Goal: Information Seeking & Learning: Learn about a topic

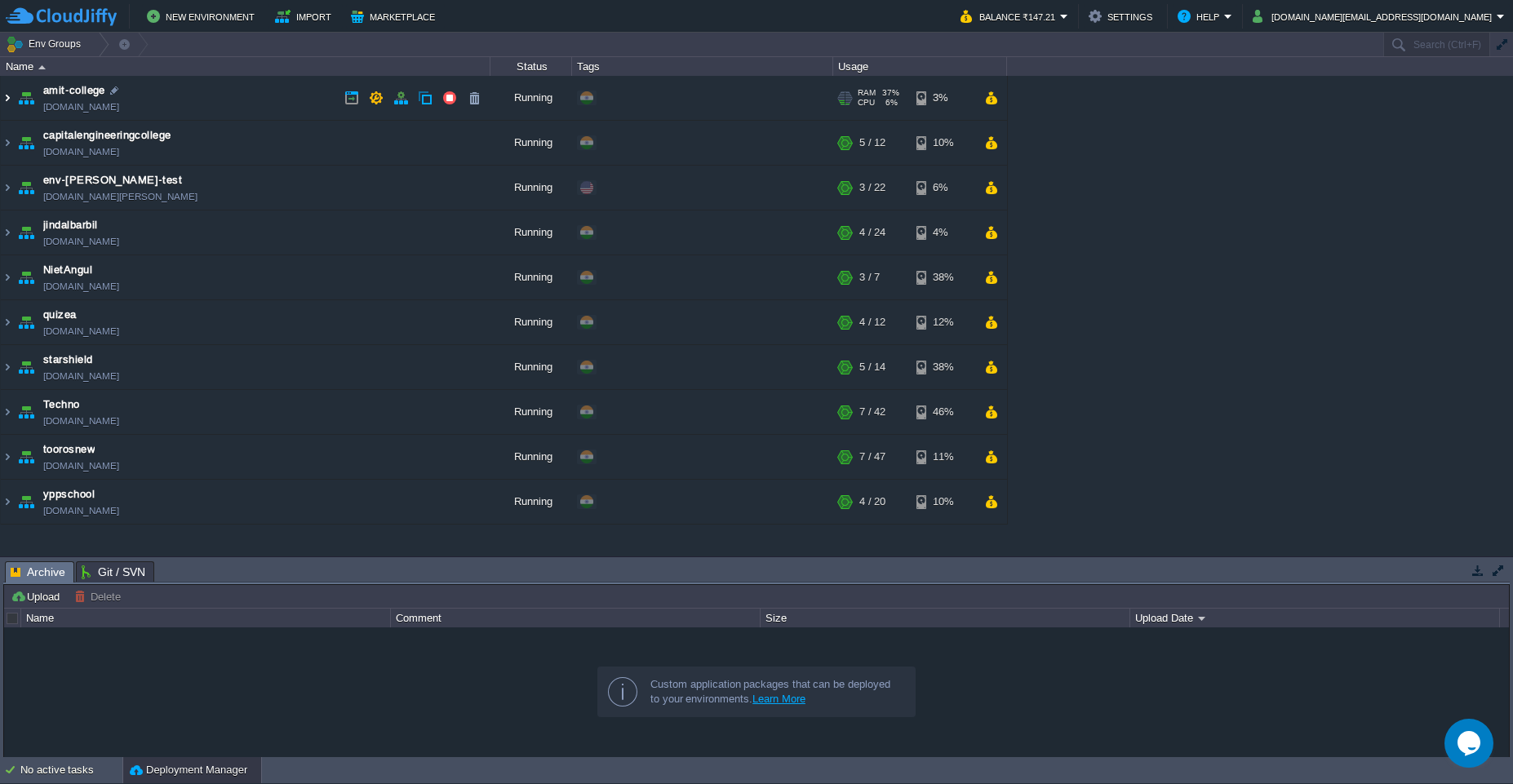
click at [4, 99] on img at bounding box center [7, 97] width 13 height 44
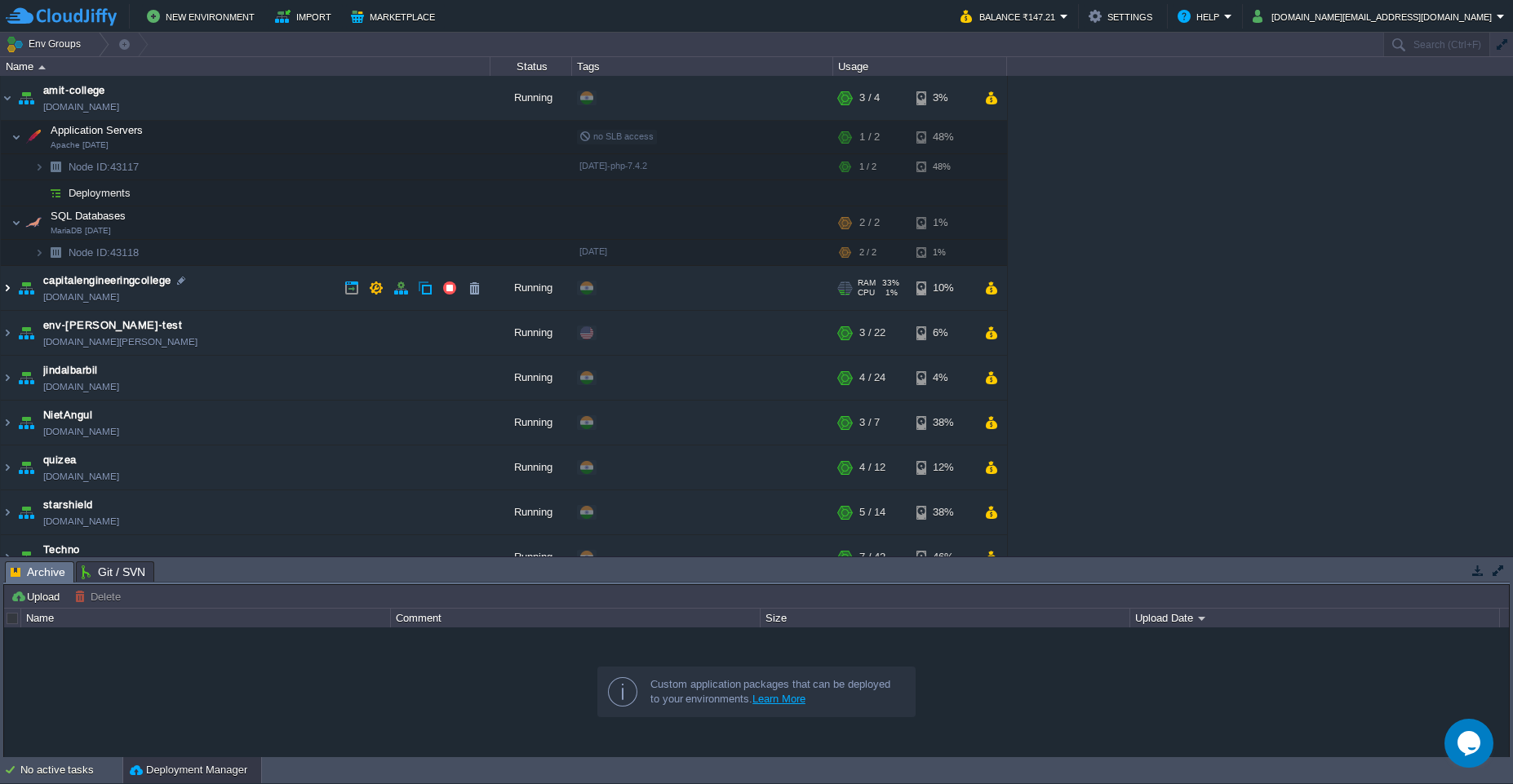
click at [6, 291] on img at bounding box center [7, 288] width 13 height 44
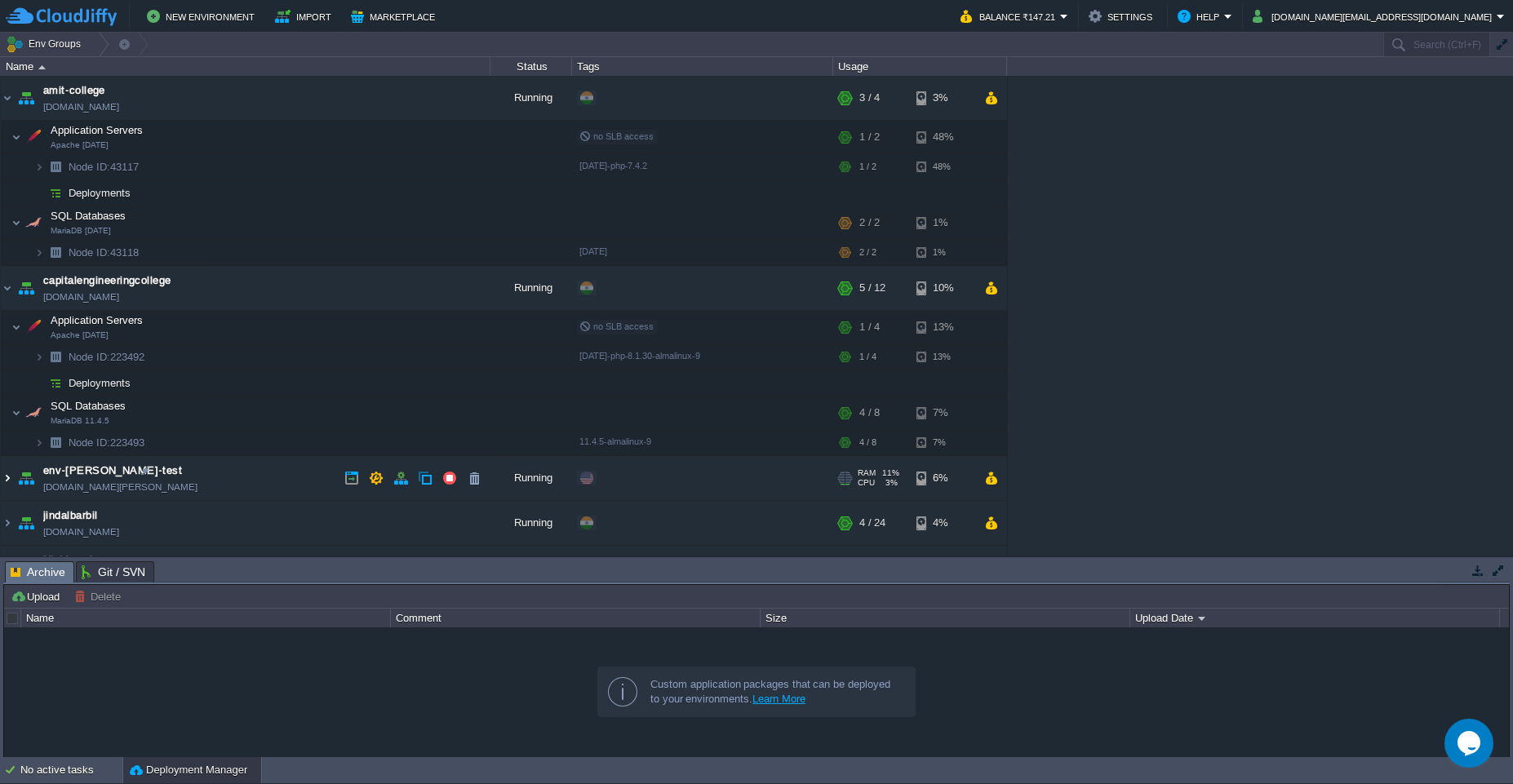
click at [5, 484] on img at bounding box center [7, 477] width 13 height 44
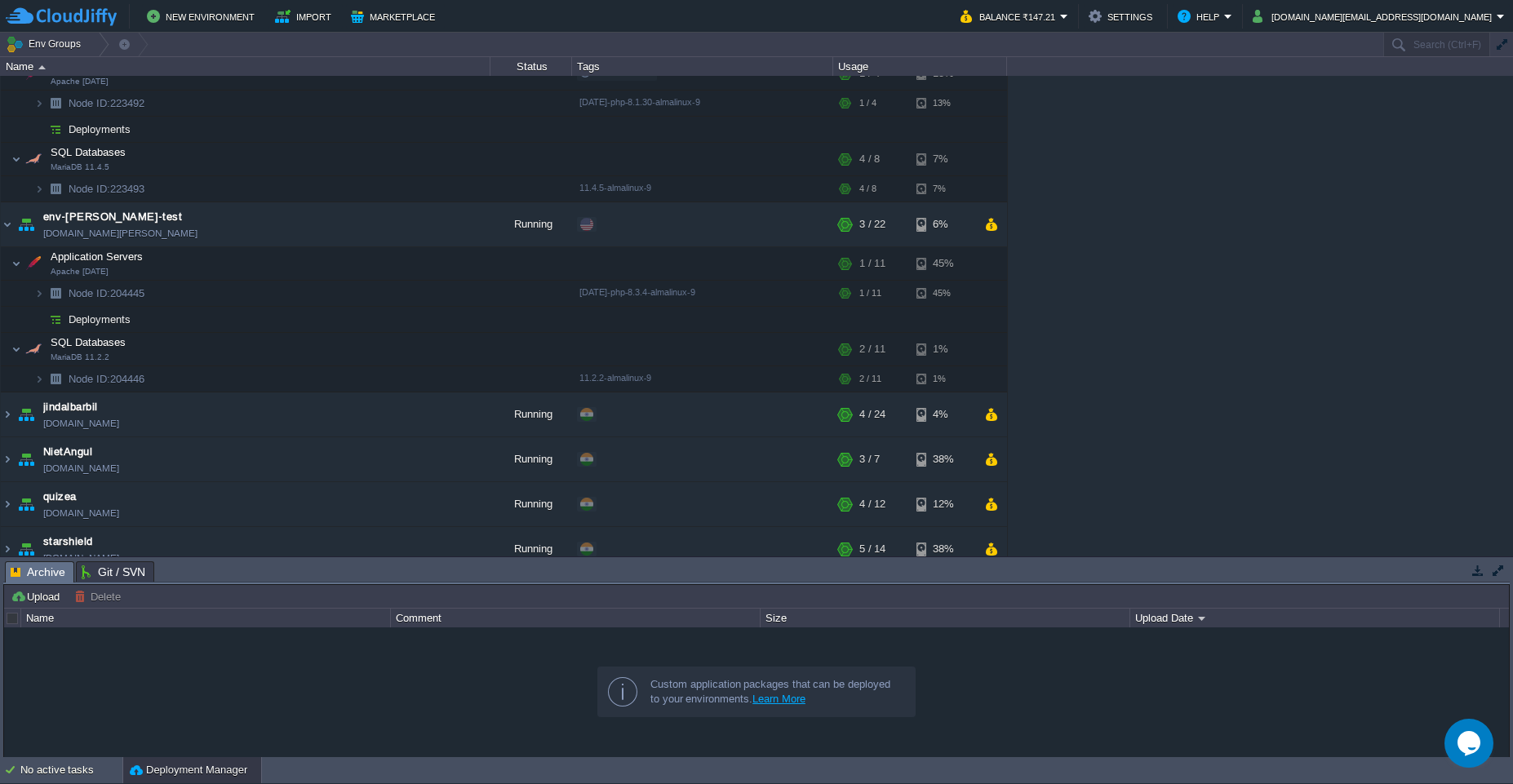
scroll to position [392, 0]
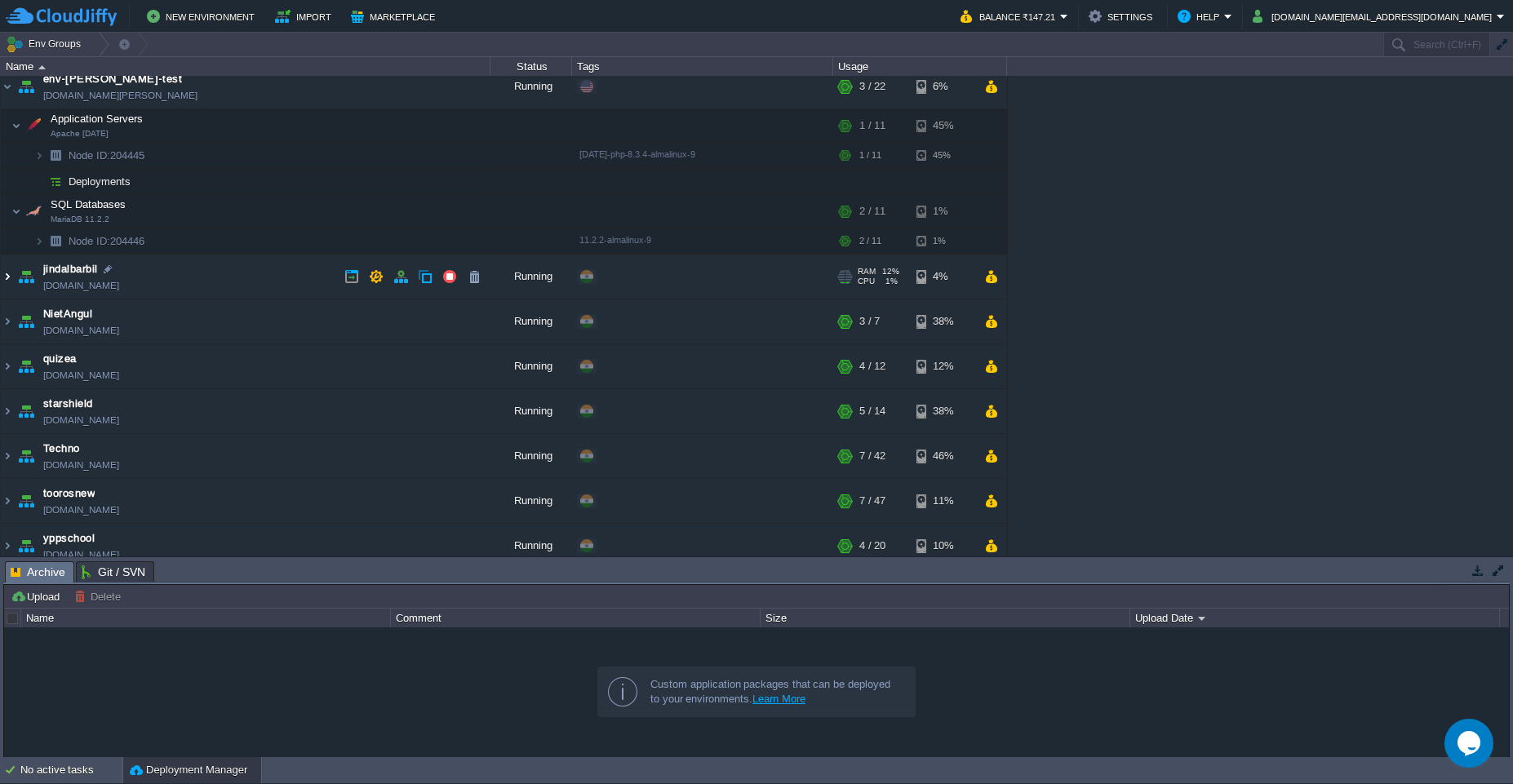
click at [10, 278] on img at bounding box center [7, 276] width 13 height 44
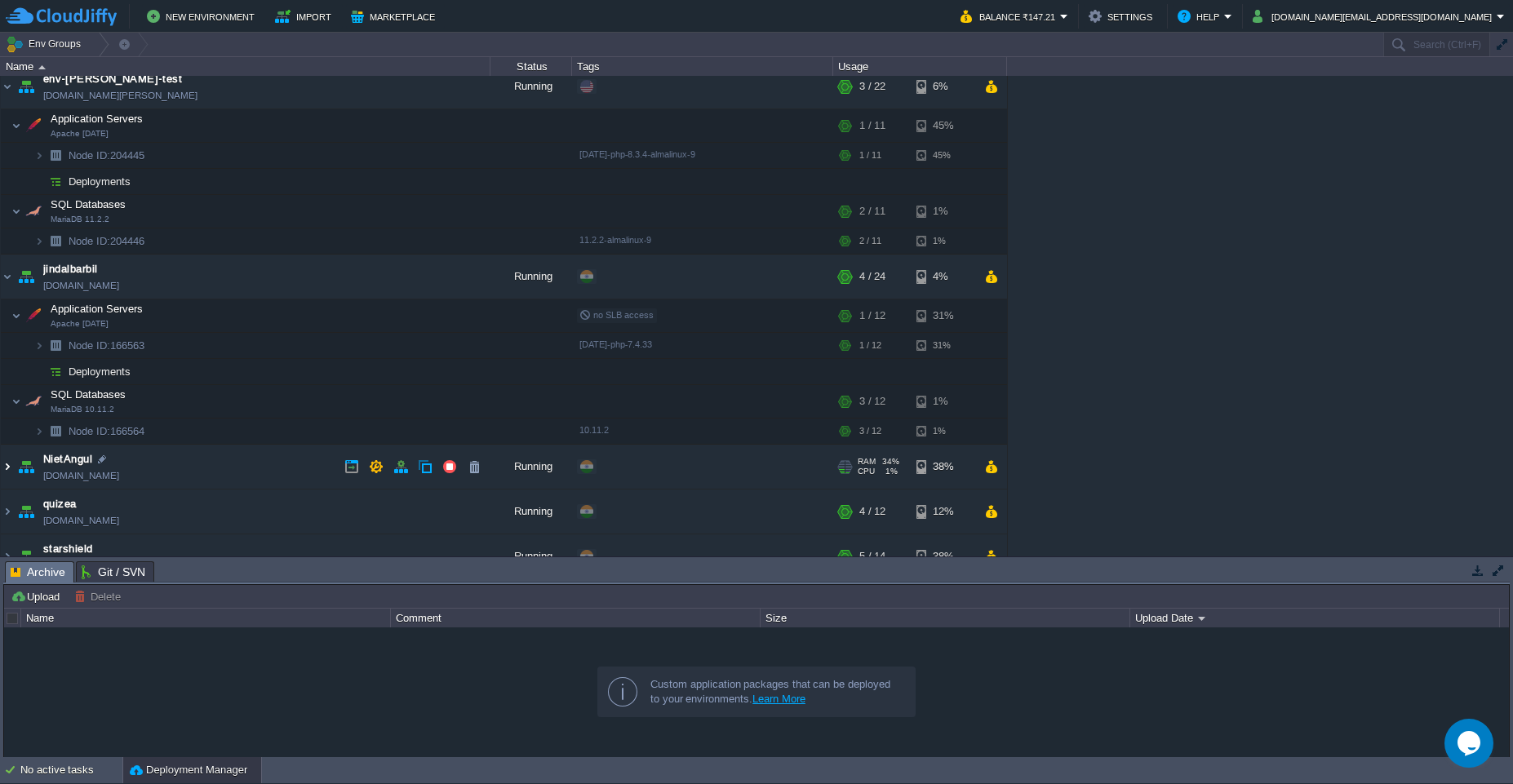
click at [10, 465] on img at bounding box center [7, 467] width 13 height 44
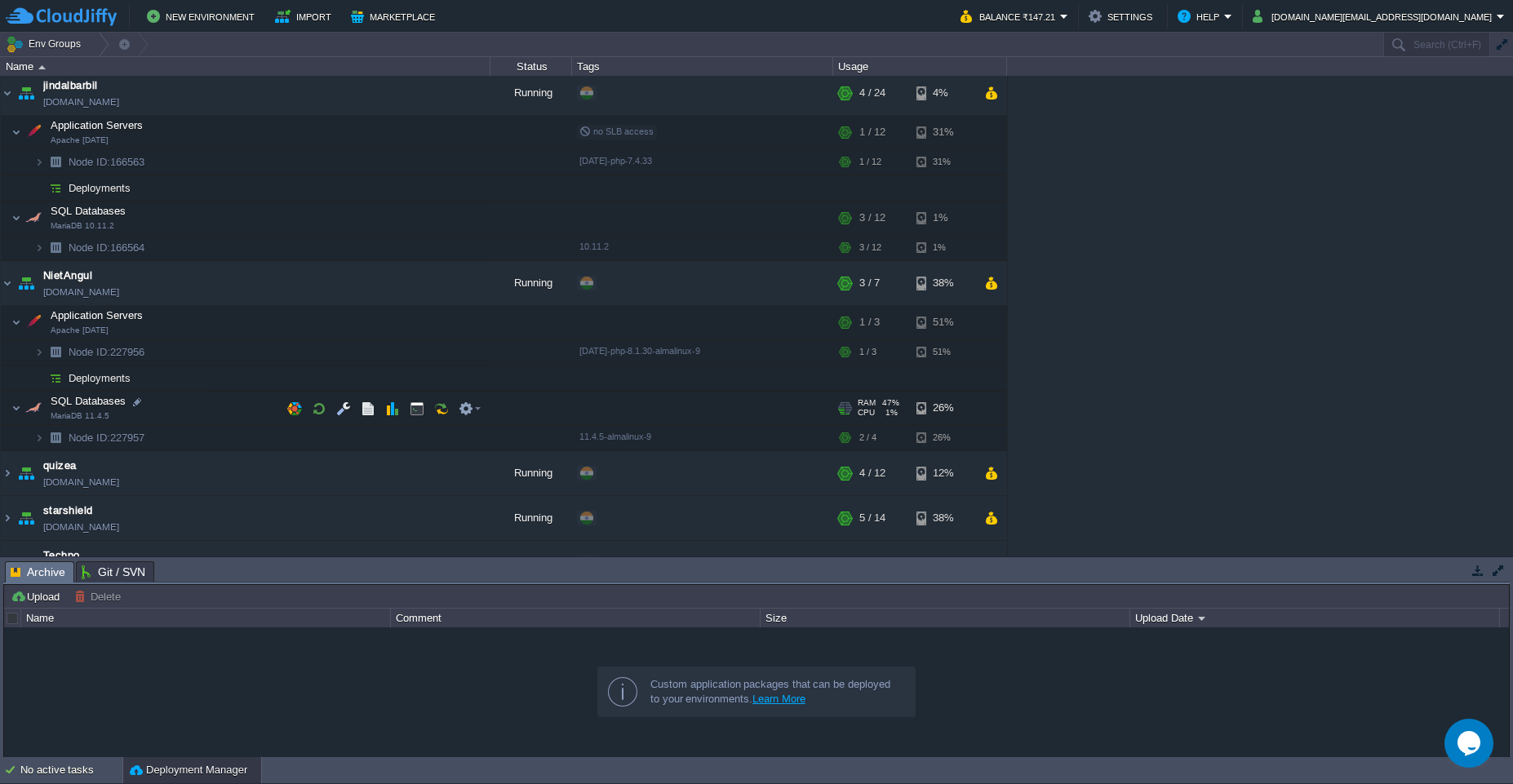
scroll to position [587, 0]
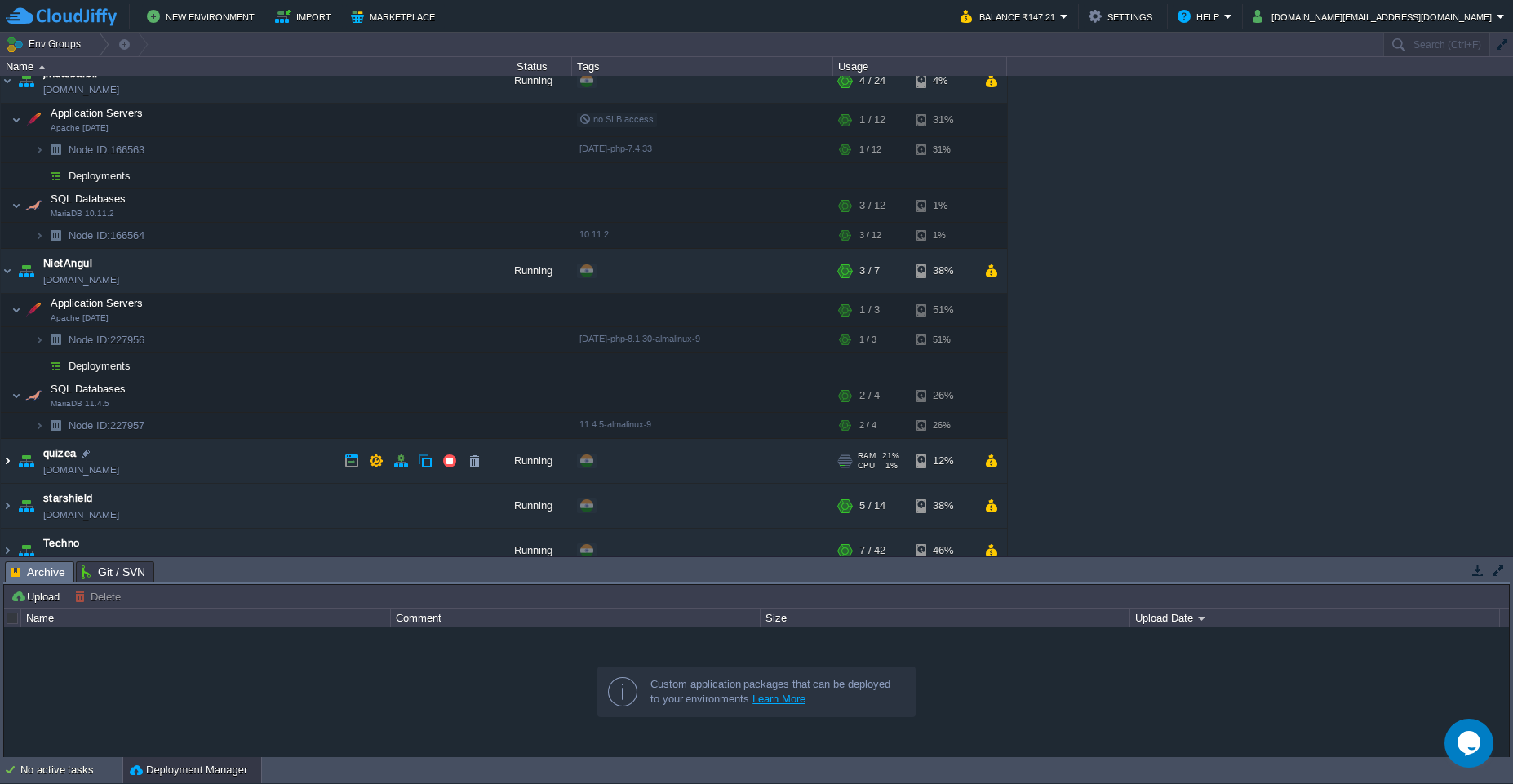
click at [5, 459] on img at bounding box center [7, 460] width 13 height 44
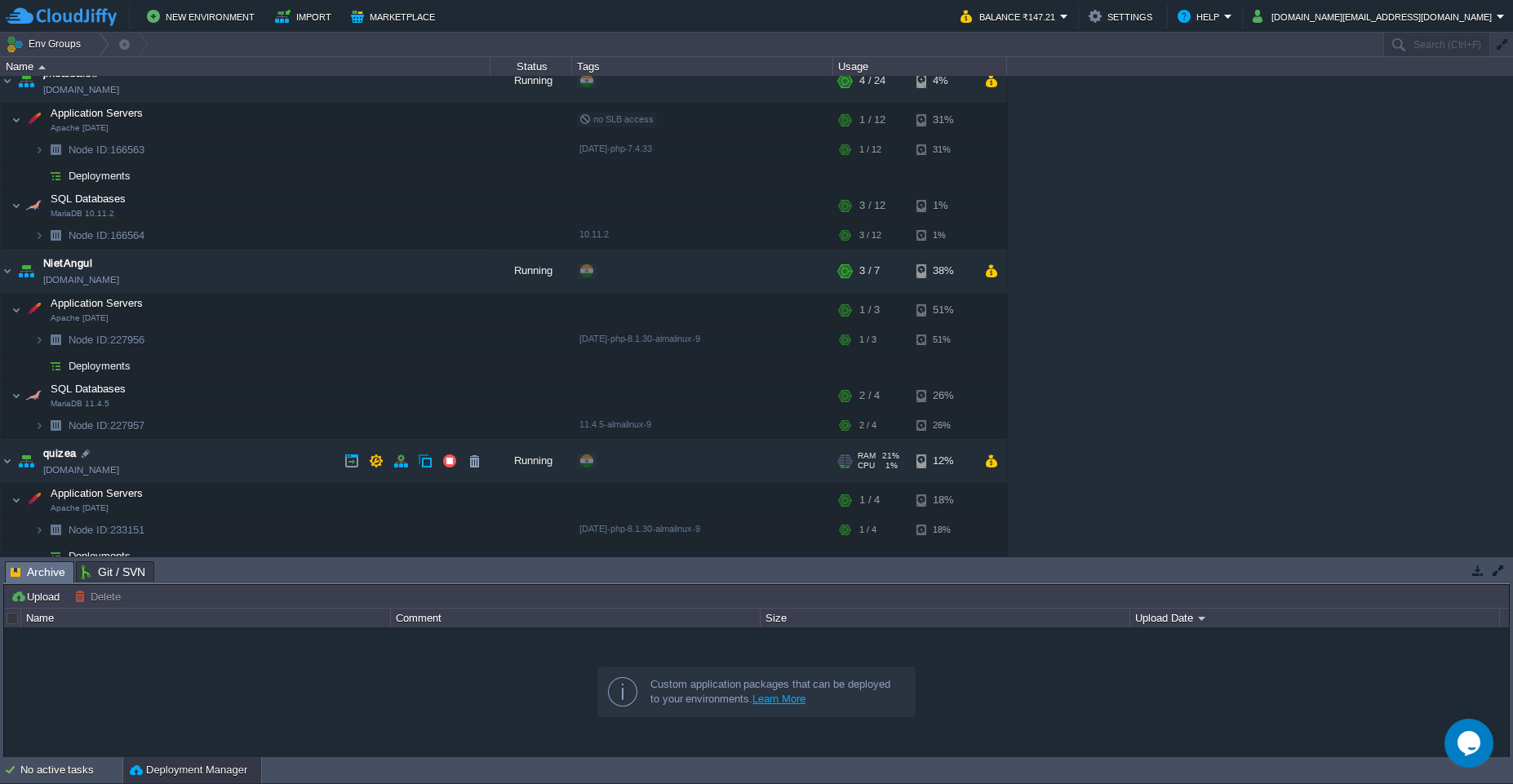
scroll to position [840, 0]
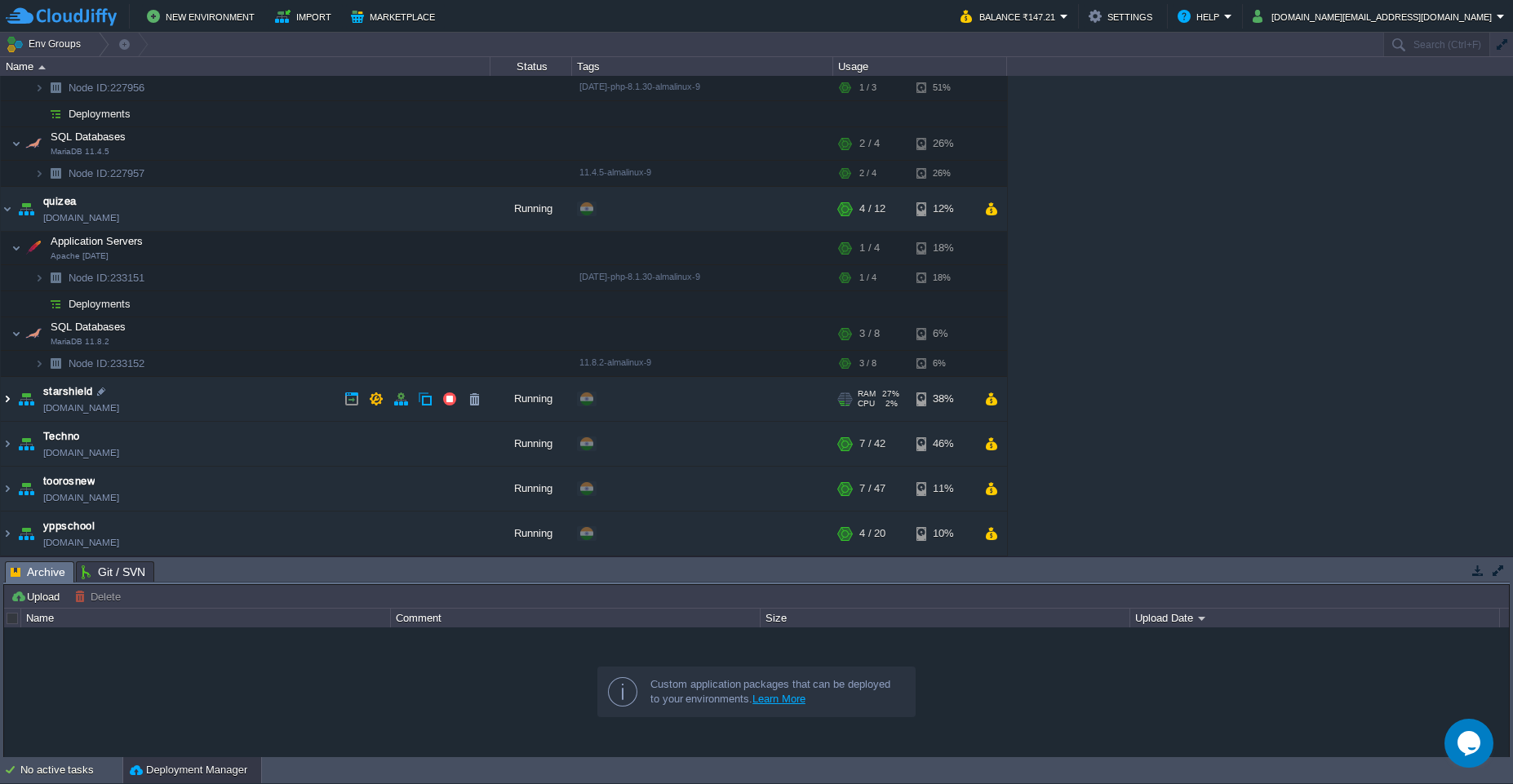
click at [9, 401] on img at bounding box center [7, 398] width 13 height 44
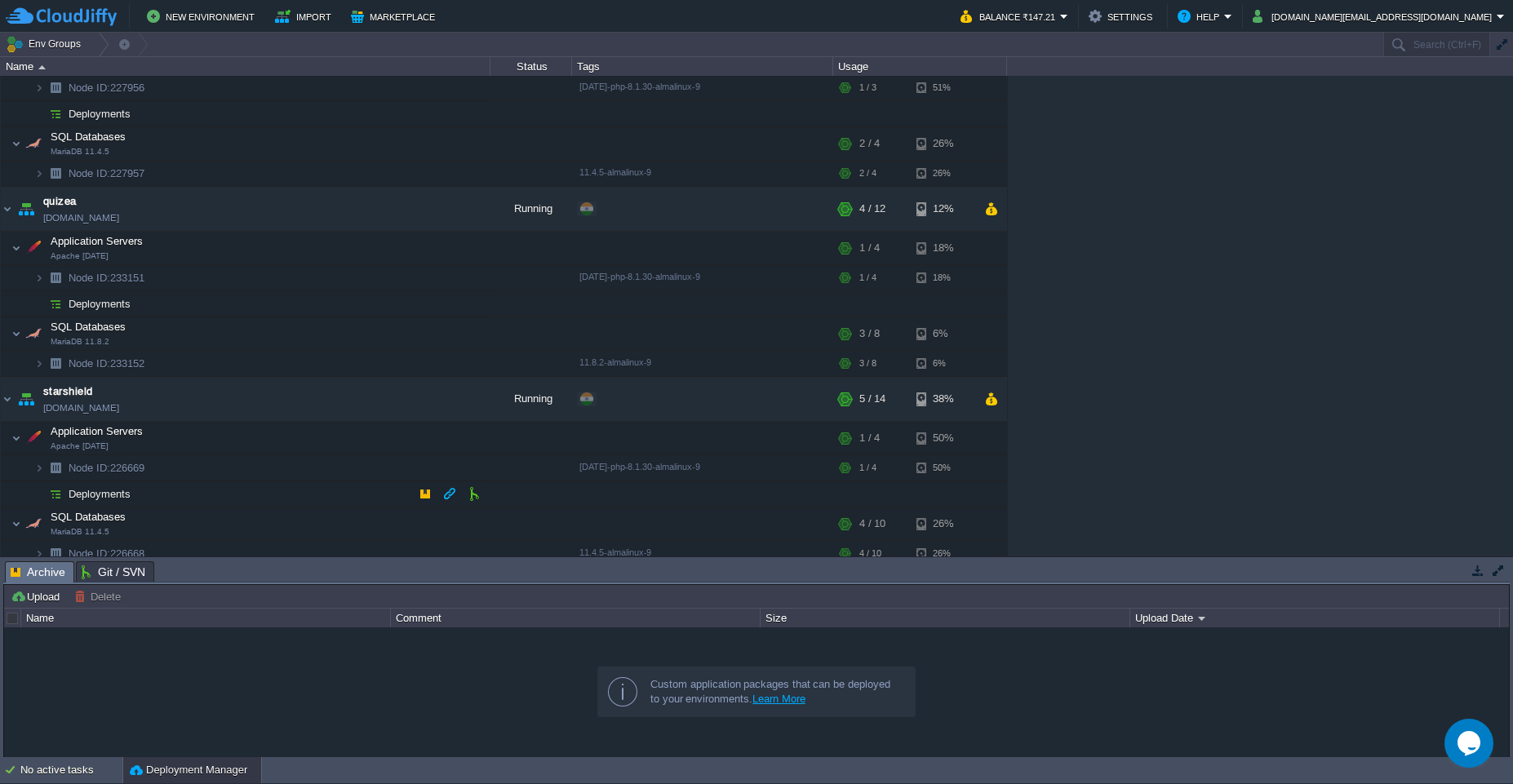
scroll to position [984, 0]
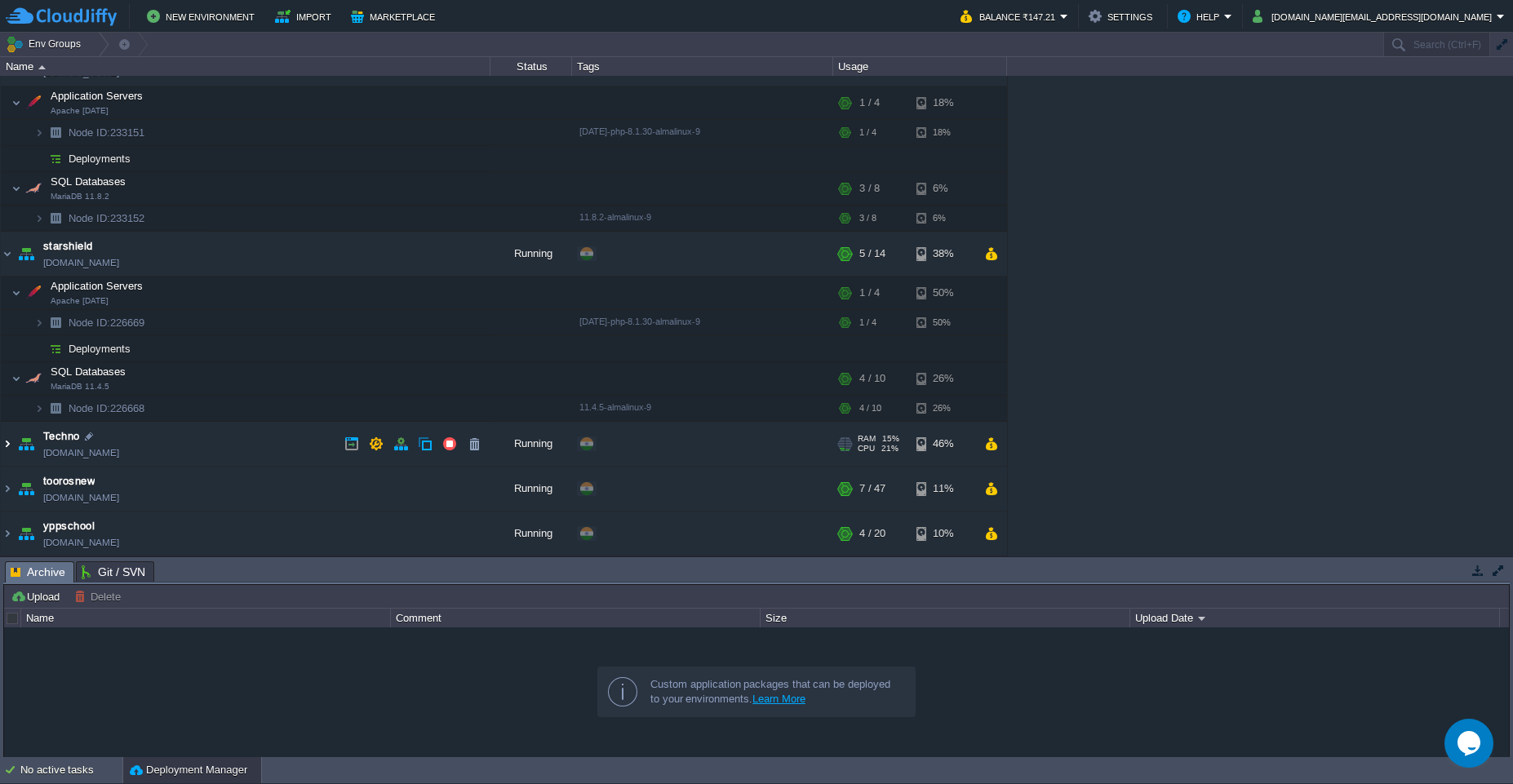
click at [10, 446] on img at bounding box center [7, 443] width 13 height 44
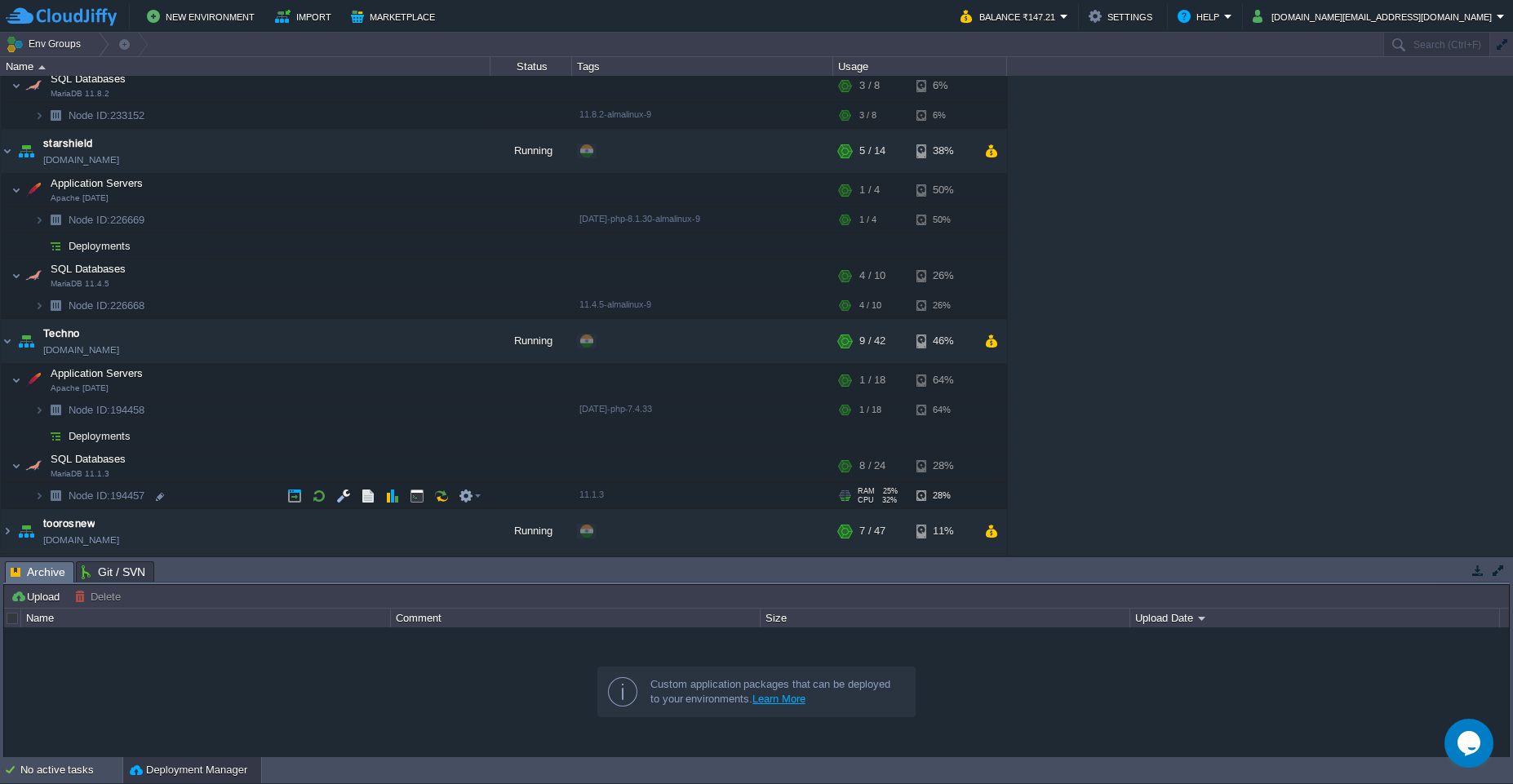
scroll to position [1130, 0]
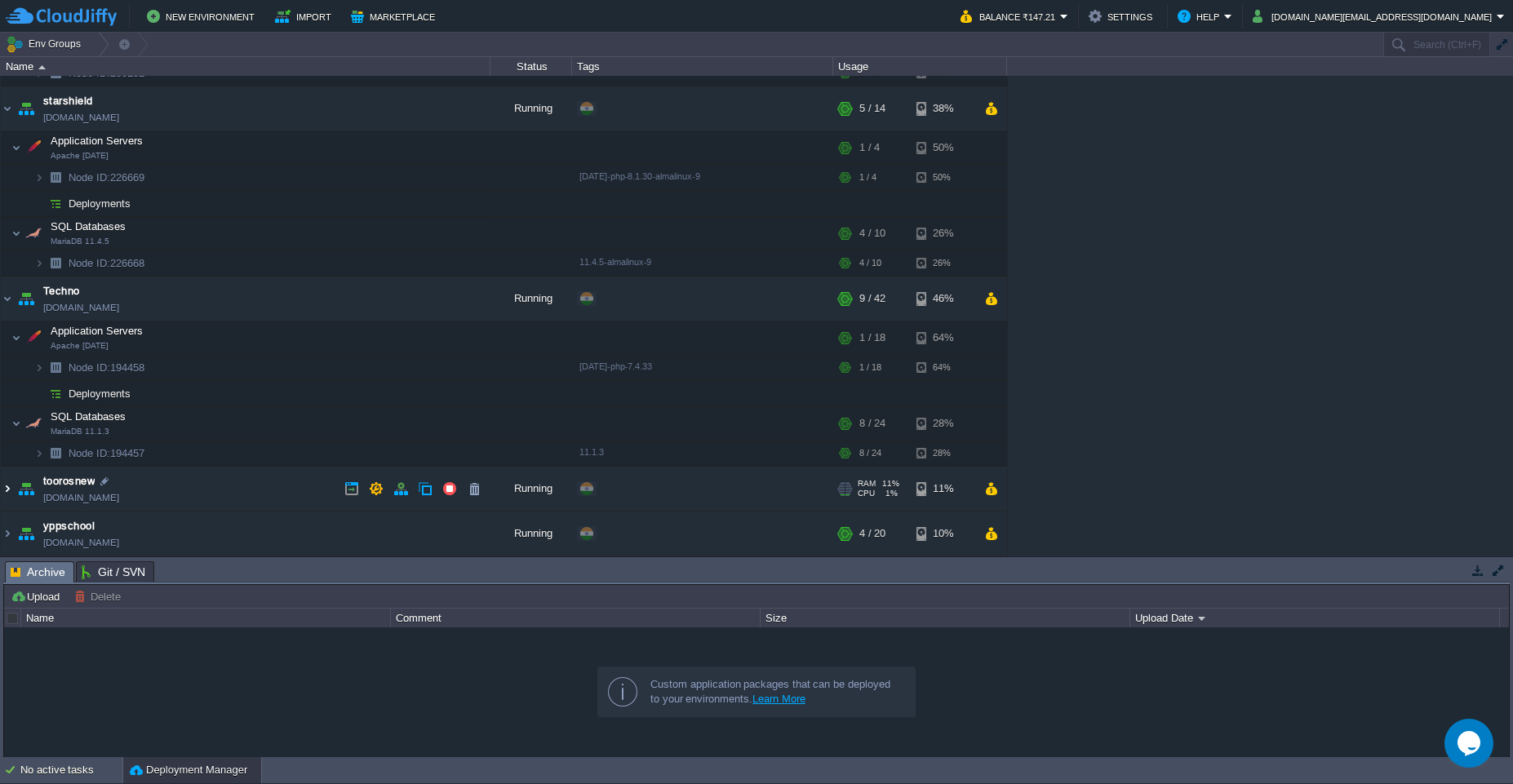
click at [8, 491] on img at bounding box center [7, 488] width 13 height 44
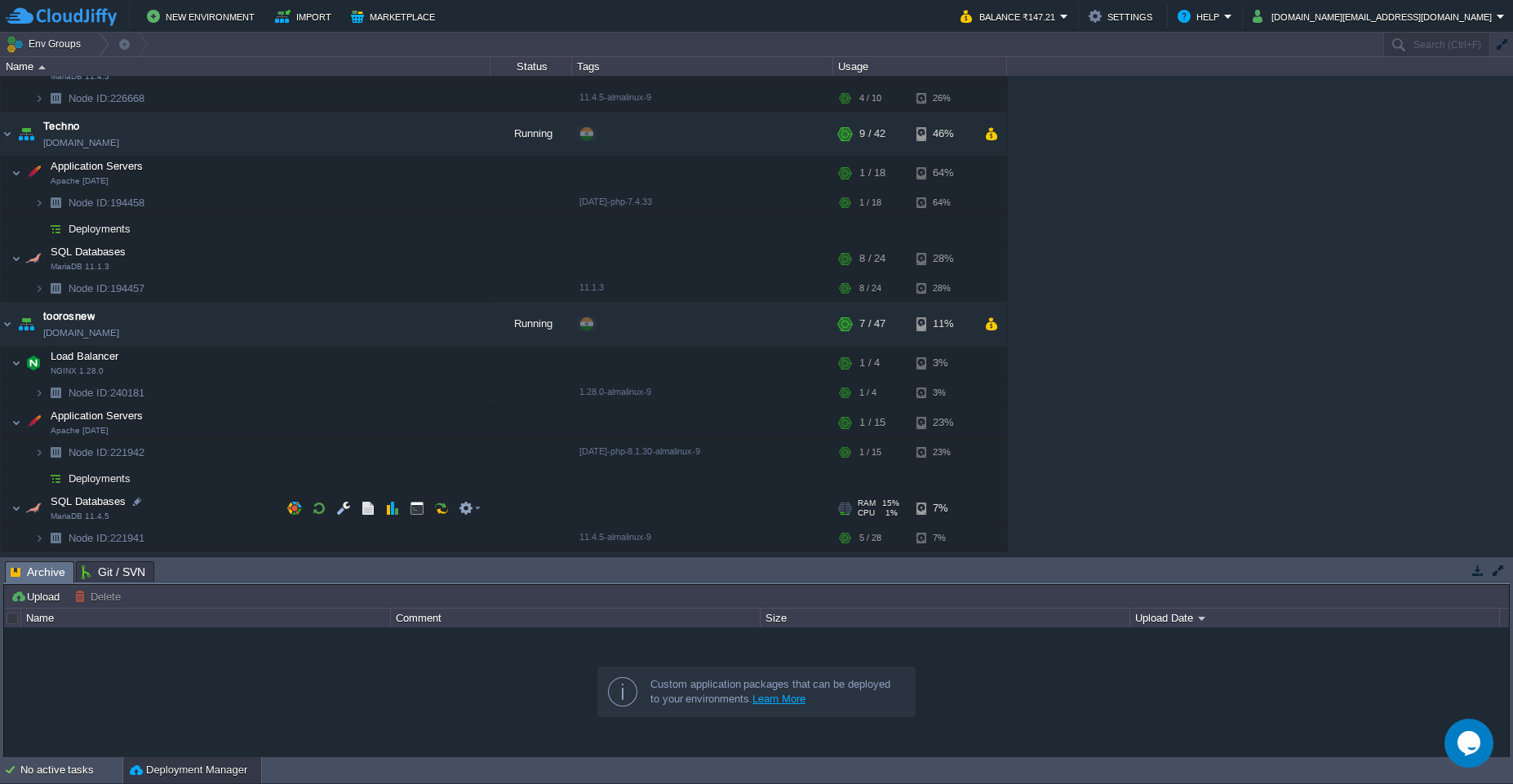
scroll to position [1334, 0]
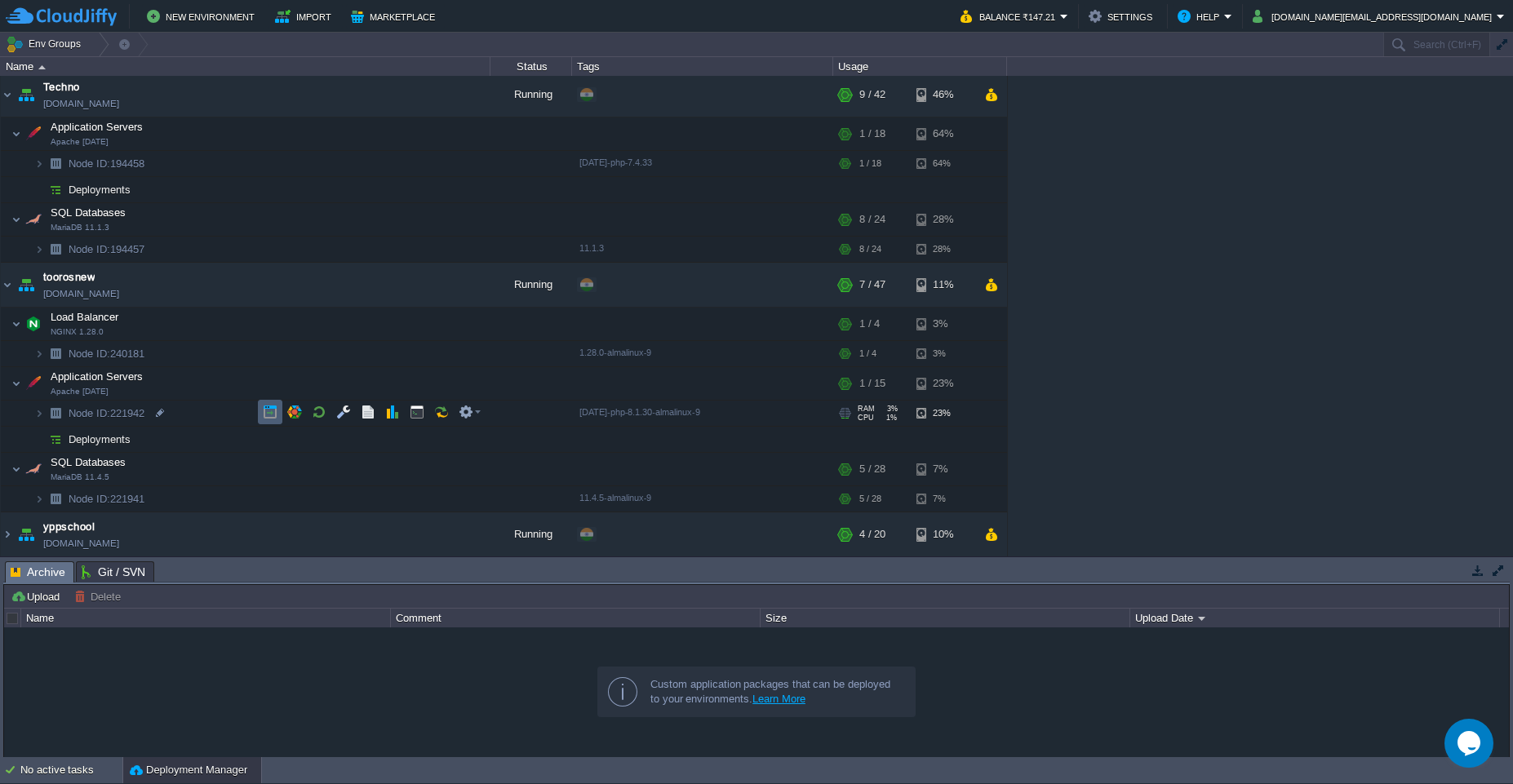
click at [271, 414] on button "button" at bounding box center [270, 412] width 14 height 14
click at [265, 410] on button "button" at bounding box center [270, 412] width 14 height 14
click at [365, 419] on button "button" at bounding box center [368, 412] width 14 height 14
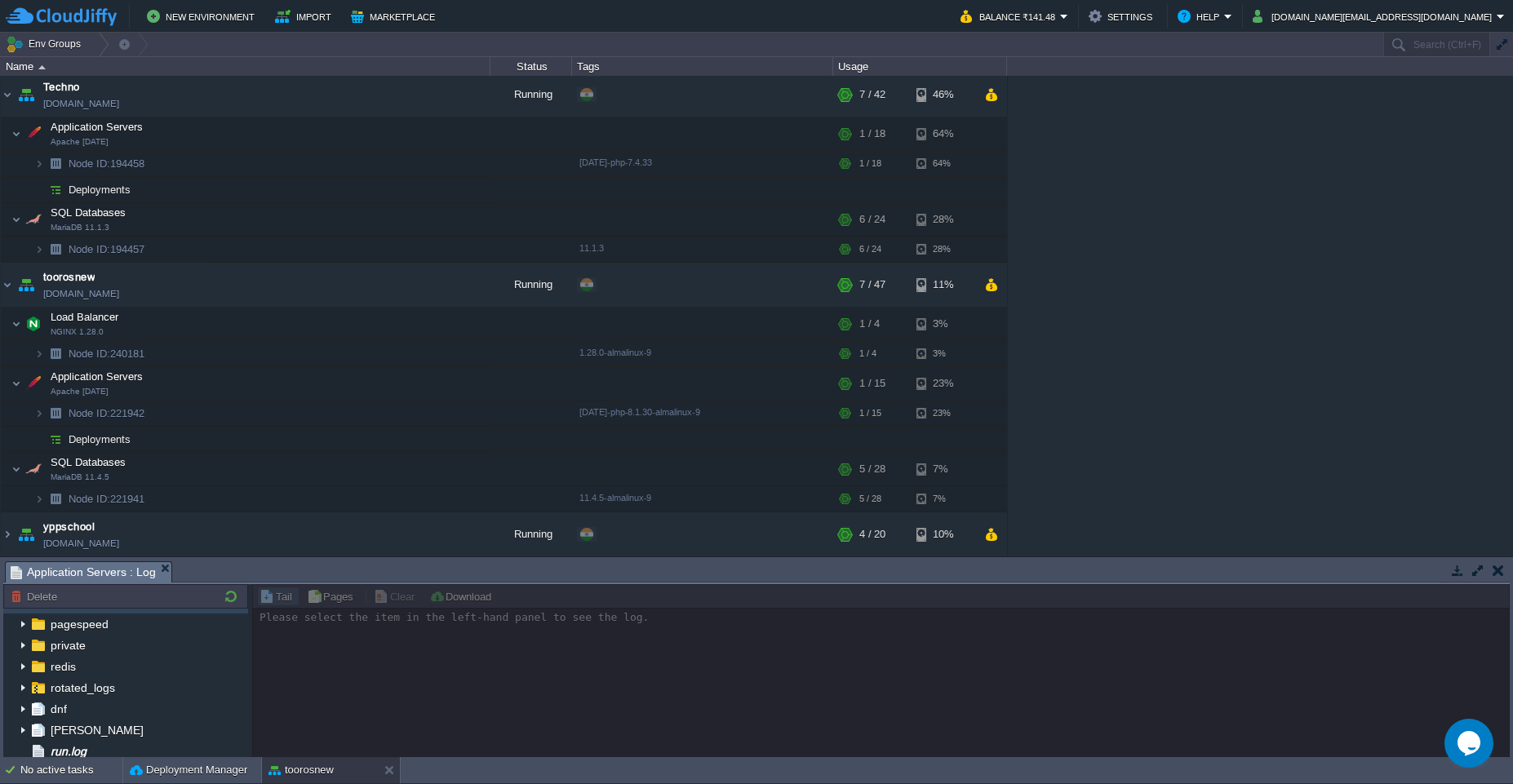
scroll to position [0, 0]
click at [23, 668] on img at bounding box center [22, 662] width 13 height 22
click at [22, 665] on img at bounding box center [22, 662] width 13 height 22
click at [393, 388] on button "button" at bounding box center [392, 382] width 14 height 14
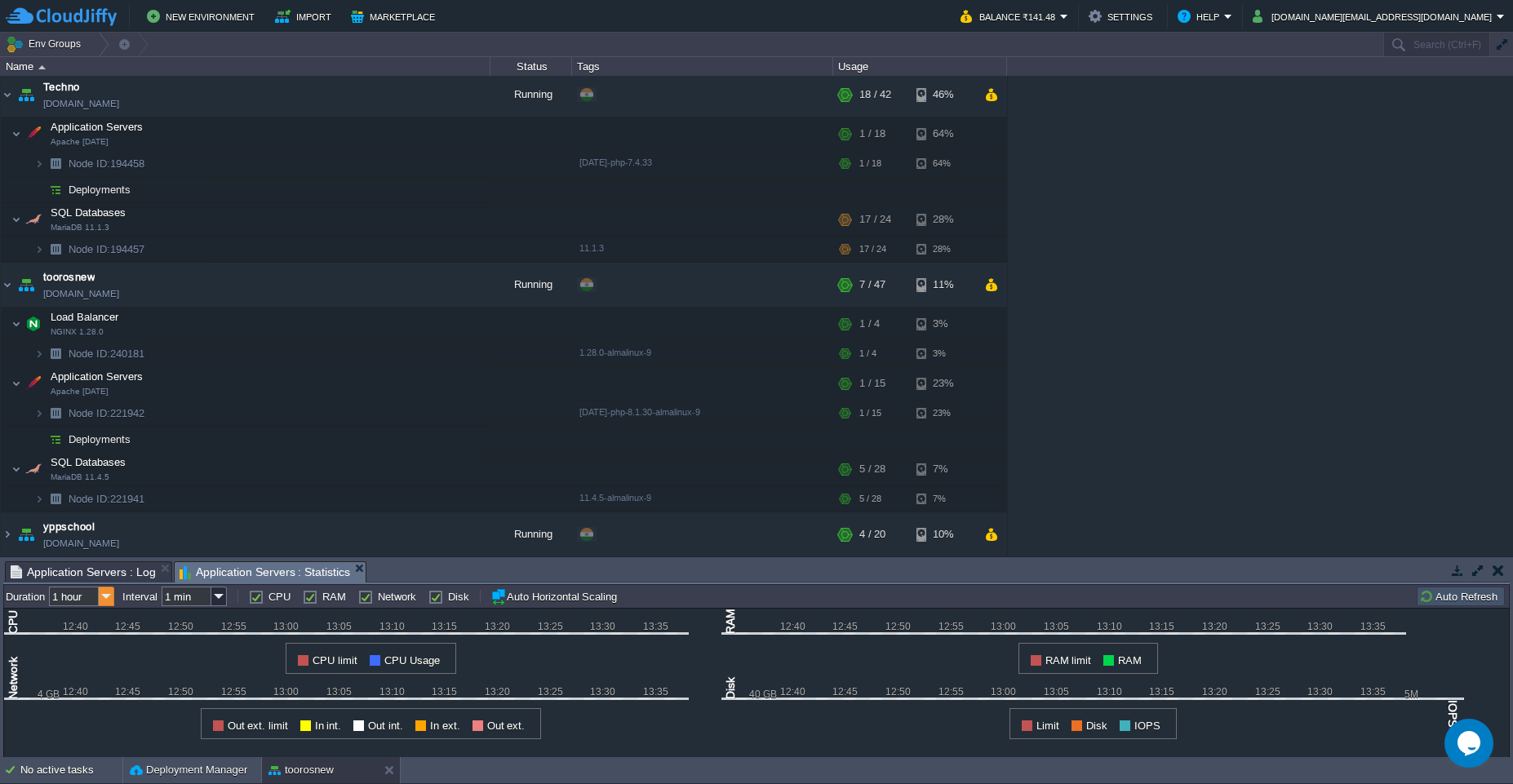
click at [109, 600] on img at bounding box center [106, 596] width 15 height 20
click at [85, 644] on div "6 hours" at bounding box center [82, 638] width 62 height 21
type input "6 hours"
type input "1 hour"
